Goal: Task Accomplishment & Management: Use online tool/utility

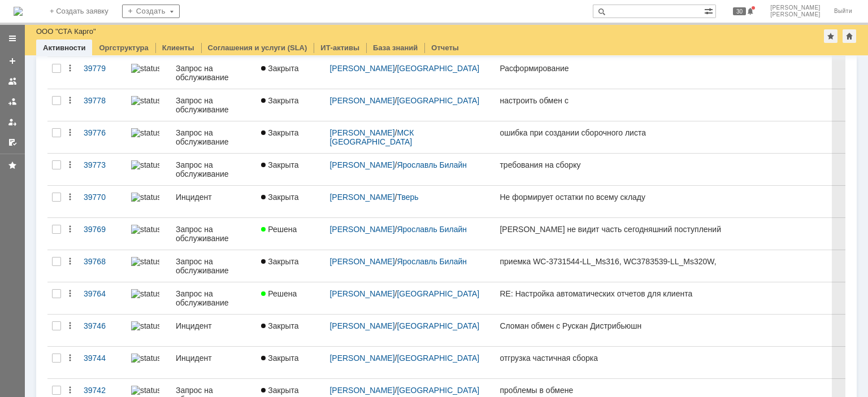
scroll to position [429, 0]
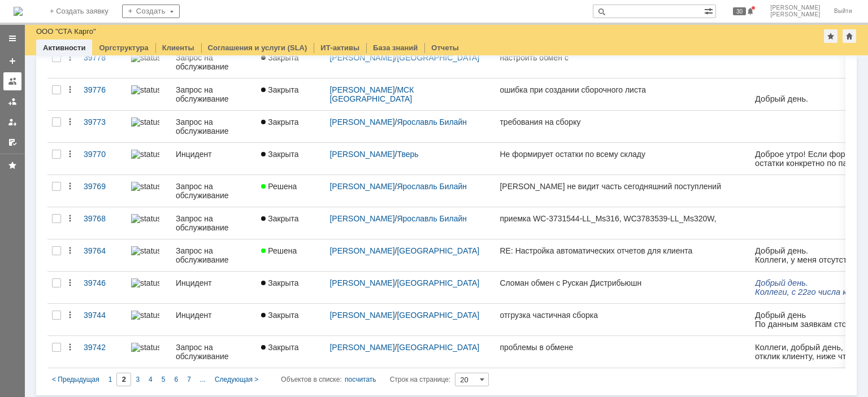
click at [9, 81] on div at bounding box center [12, 81] width 9 height 9
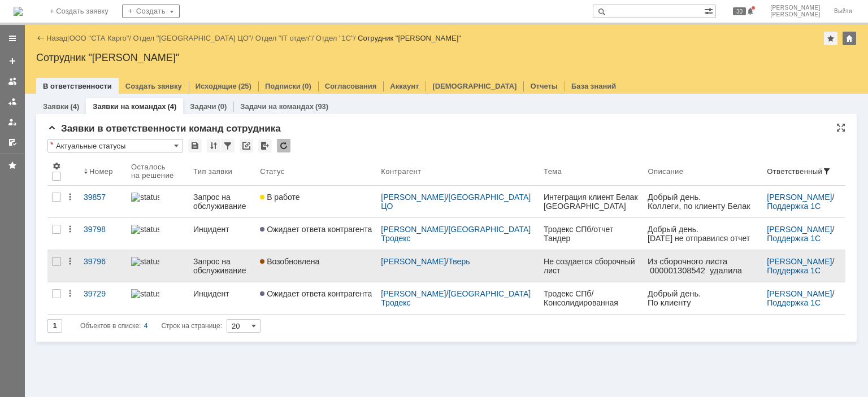
click at [348, 262] on div "Возобновлена" at bounding box center [316, 261] width 112 height 9
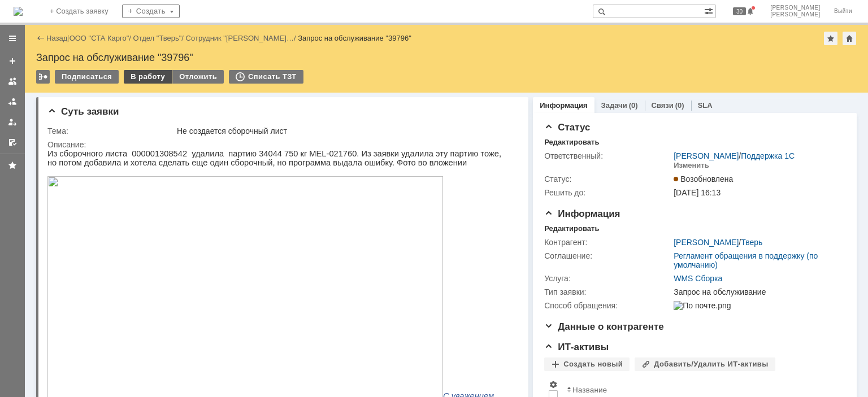
click at [155, 80] on div "В работу" at bounding box center [148, 77] width 48 height 14
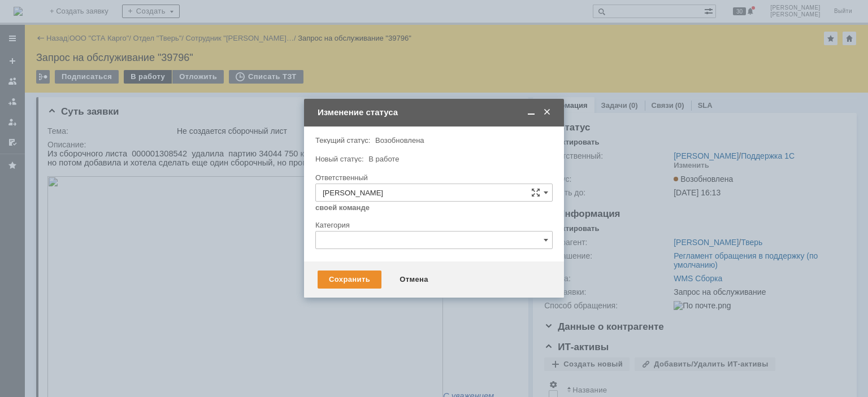
click at [155, 80] on div at bounding box center [434, 198] width 868 height 397
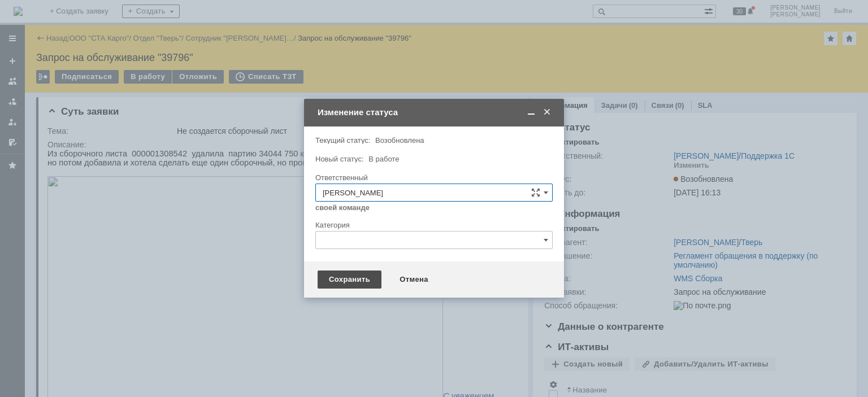
click at [366, 286] on div "Сохранить" at bounding box center [350, 280] width 64 height 18
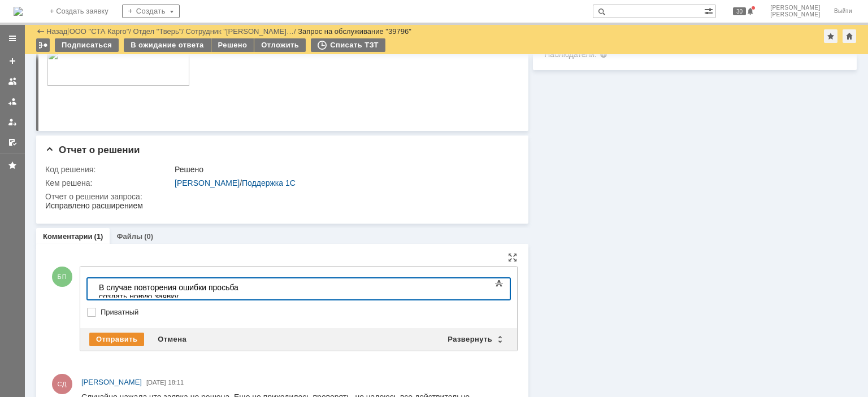
click at [99, 286] on div "​В случае повторения ошибки просьба создать новую заявку" at bounding box center [179, 292] width 160 height 18
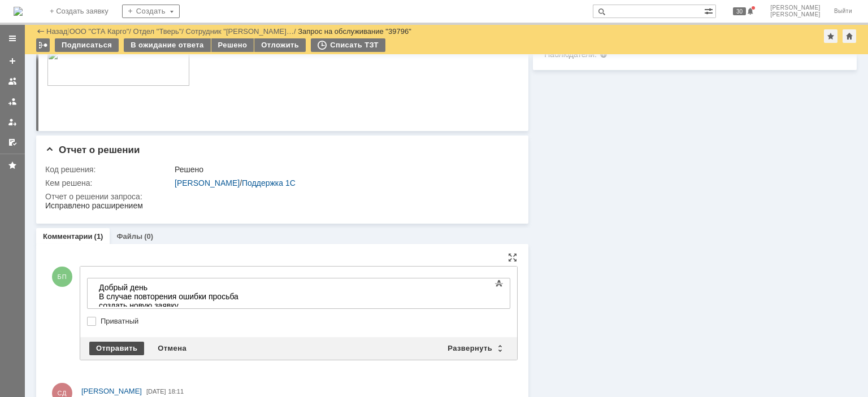
click at [115, 347] on div "Отправить" at bounding box center [116, 349] width 55 height 14
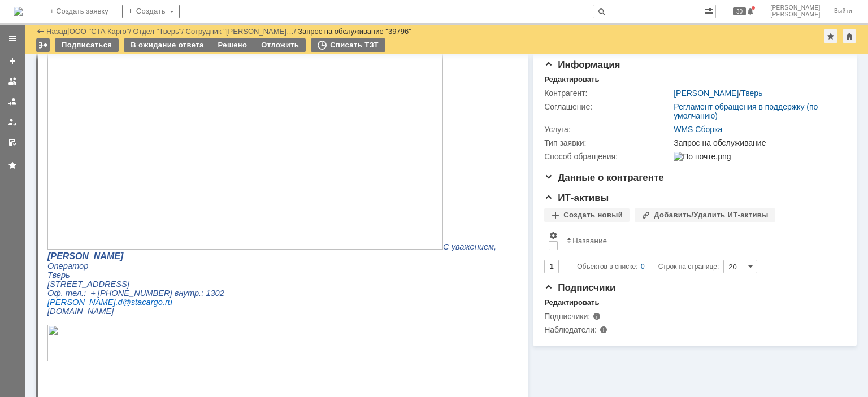
scroll to position [47, 0]
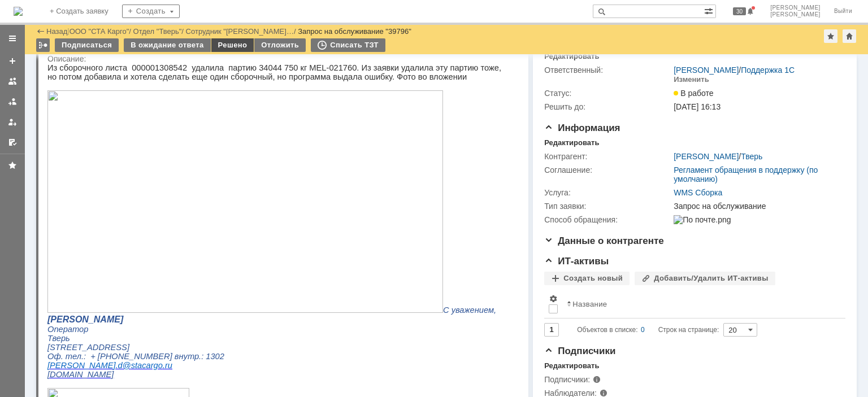
click at [231, 47] on div "Решено" at bounding box center [232, 45] width 43 height 14
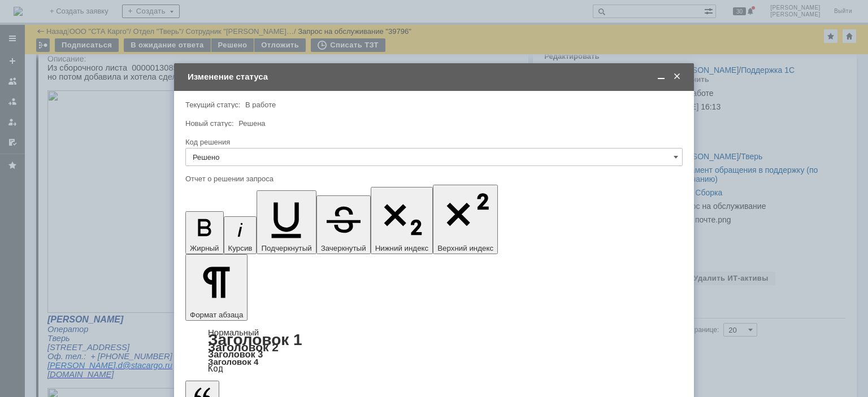
scroll to position [0, 0]
